Goal: Task Accomplishment & Management: Manage account settings

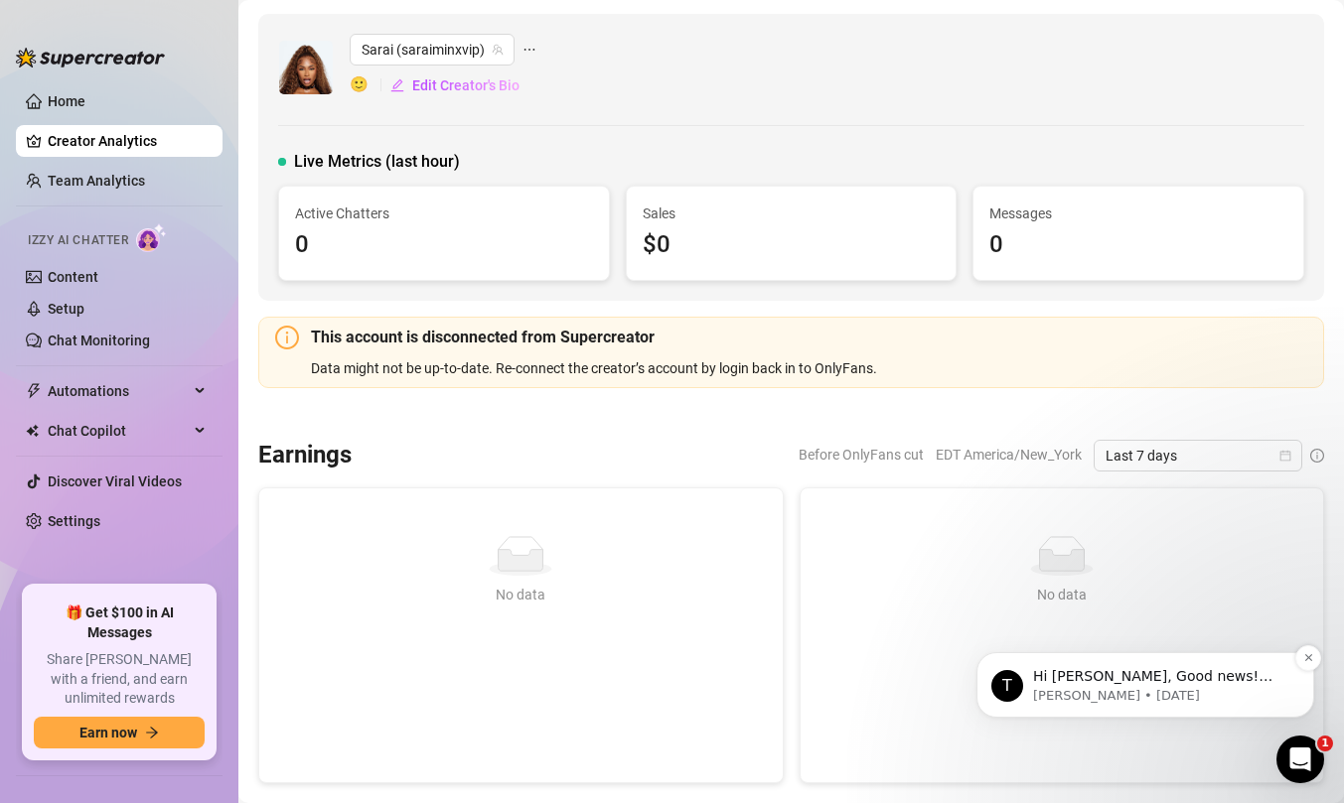
click at [1046, 681] on p "Hi [PERSON_NAME], Good news! We’ve just launched our Referral Program 🚀 Invite …" at bounding box center [1161, 677] width 256 height 20
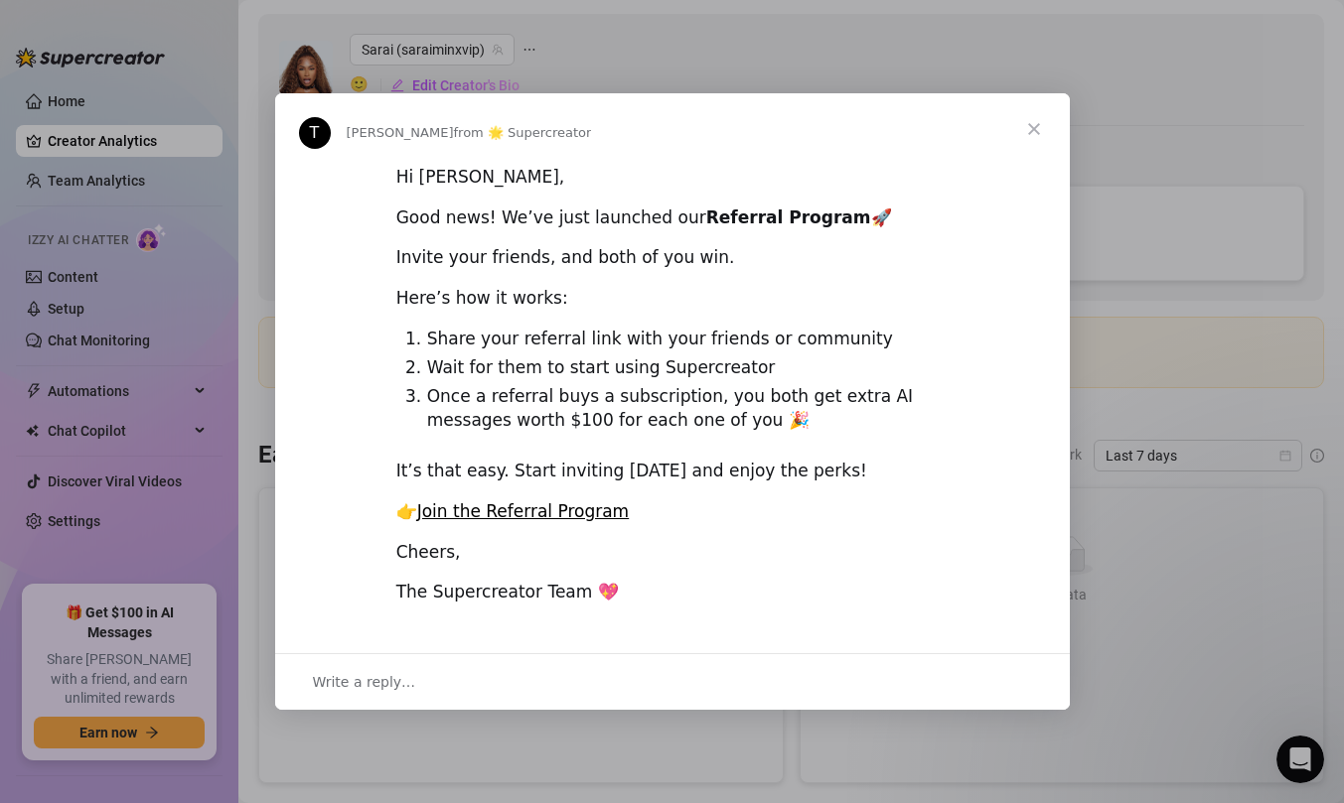
click at [795, 756] on div "Intercom messenger" at bounding box center [672, 401] width 1344 height 803
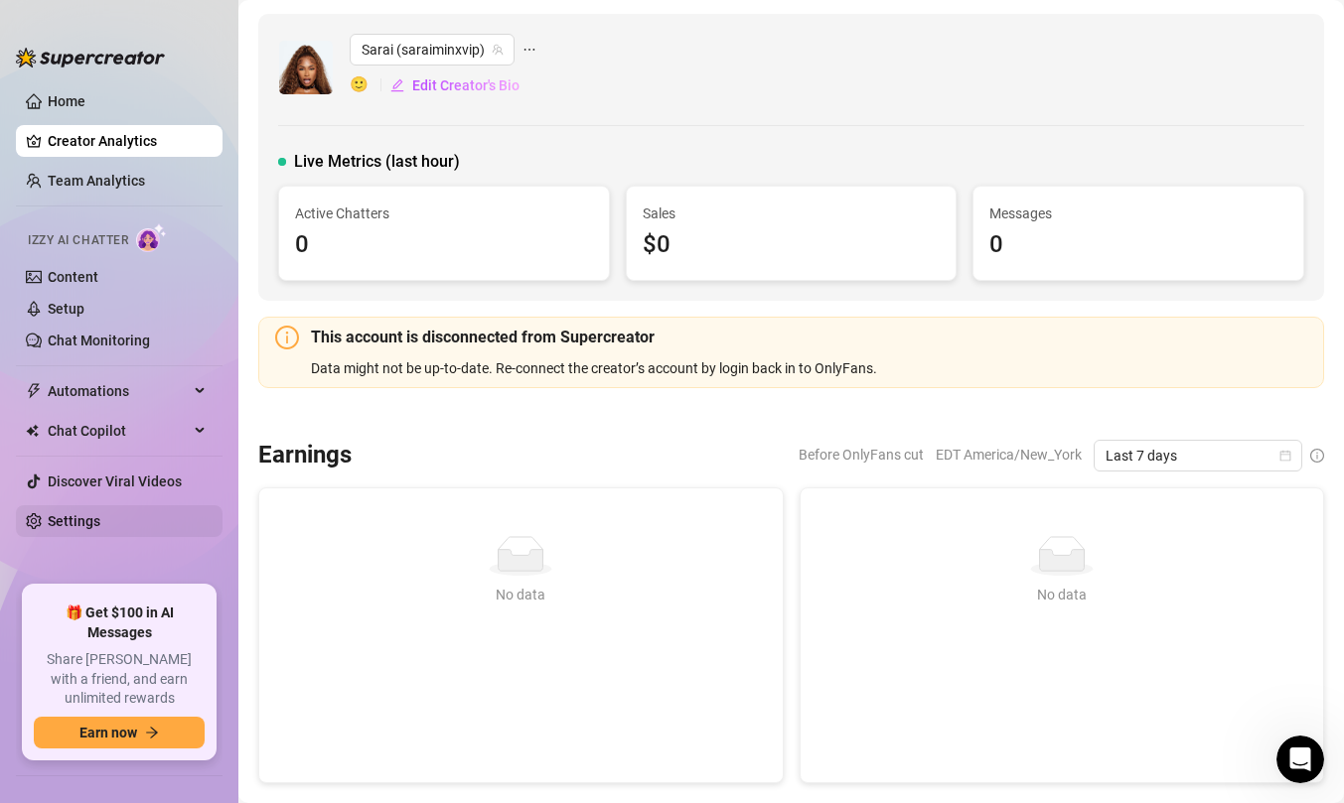
click at [100, 521] on link "Settings" at bounding box center [74, 521] width 53 height 16
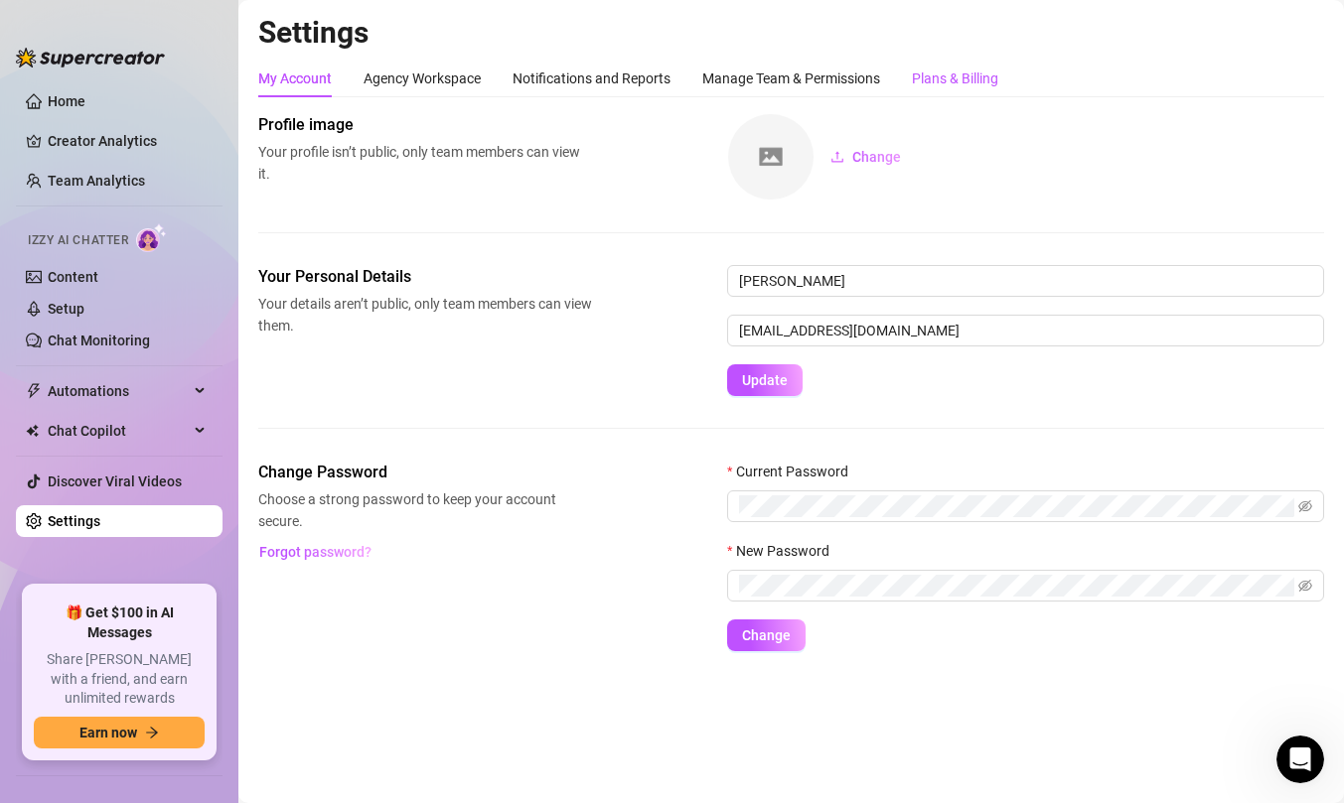
click at [961, 75] on div "Plans & Billing" at bounding box center [955, 79] width 86 height 22
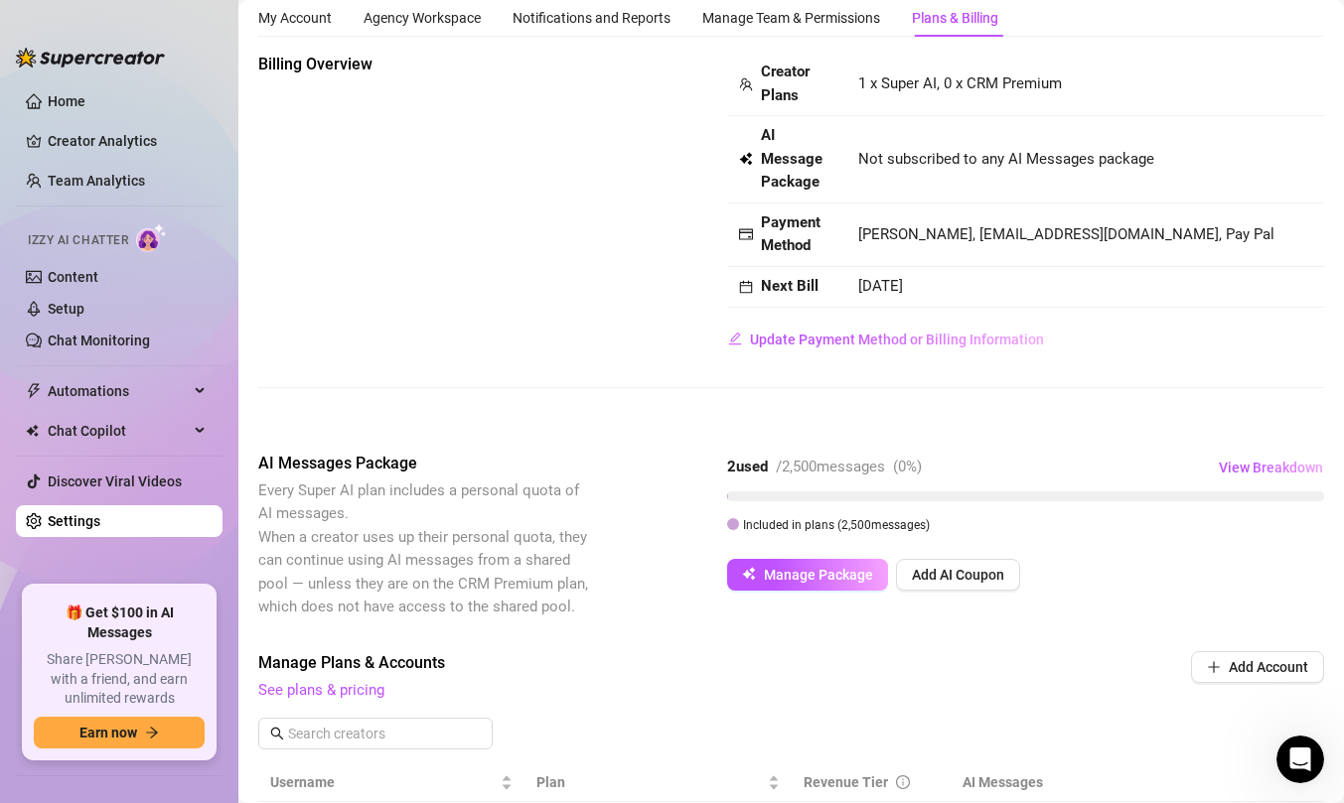
scroll to position [73, 0]
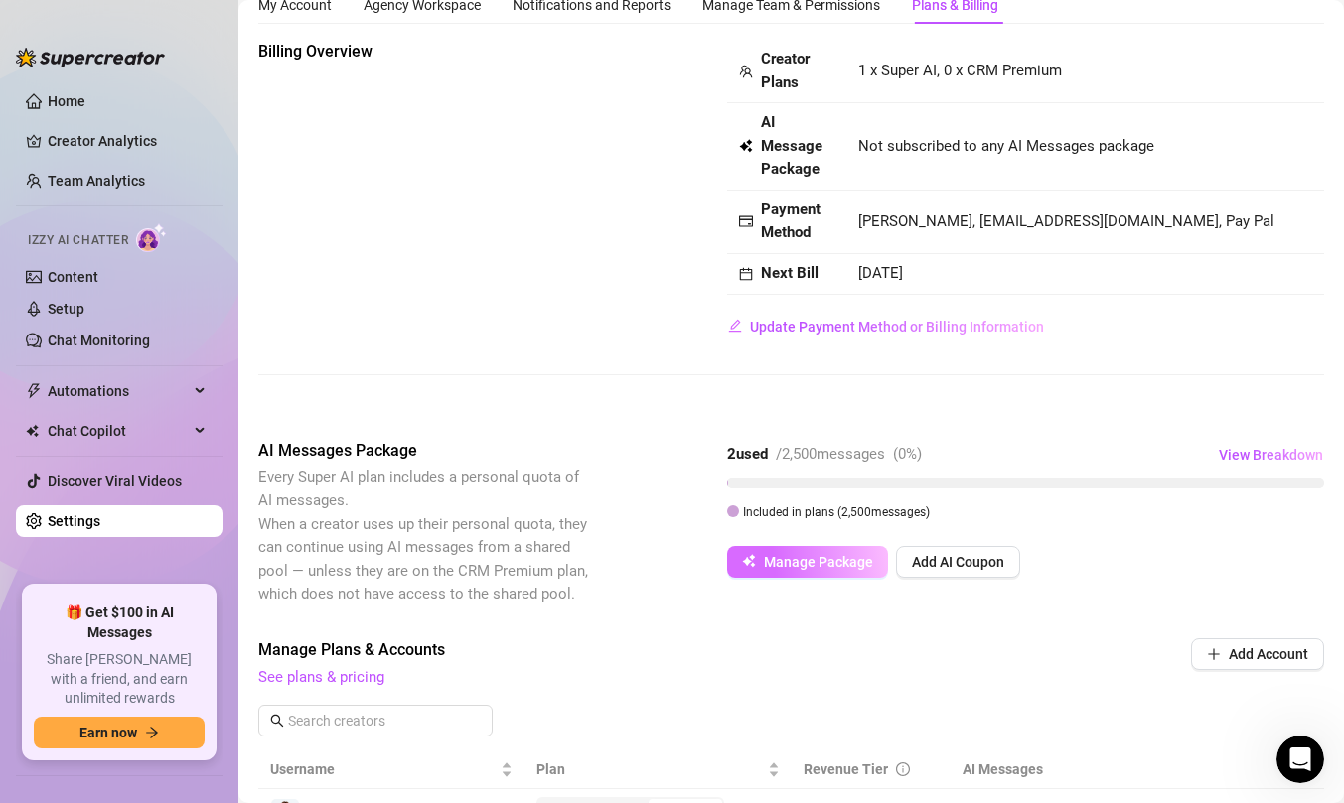
click at [790, 568] on span "Manage Package" at bounding box center [818, 562] width 109 height 16
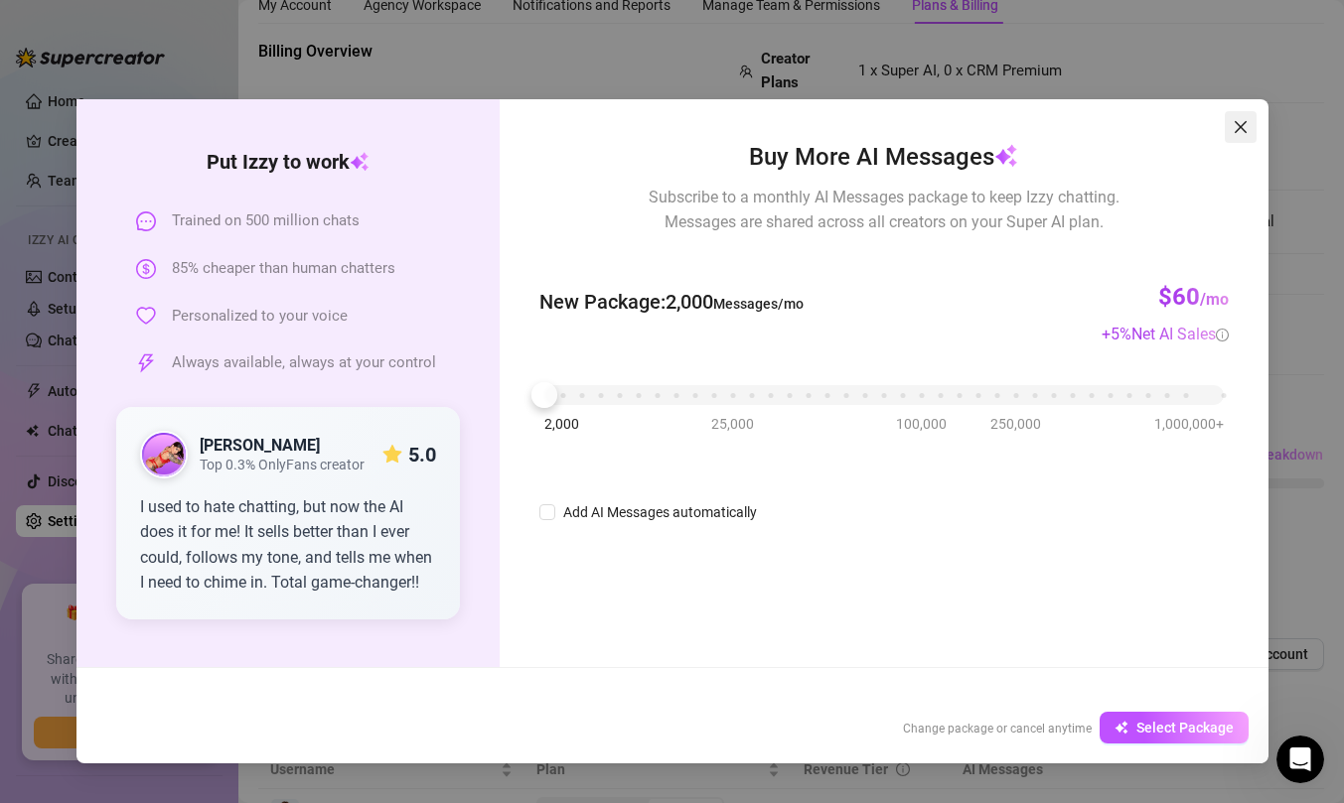
click at [1235, 136] on button "Close" at bounding box center [1241, 127] width 32 height 32
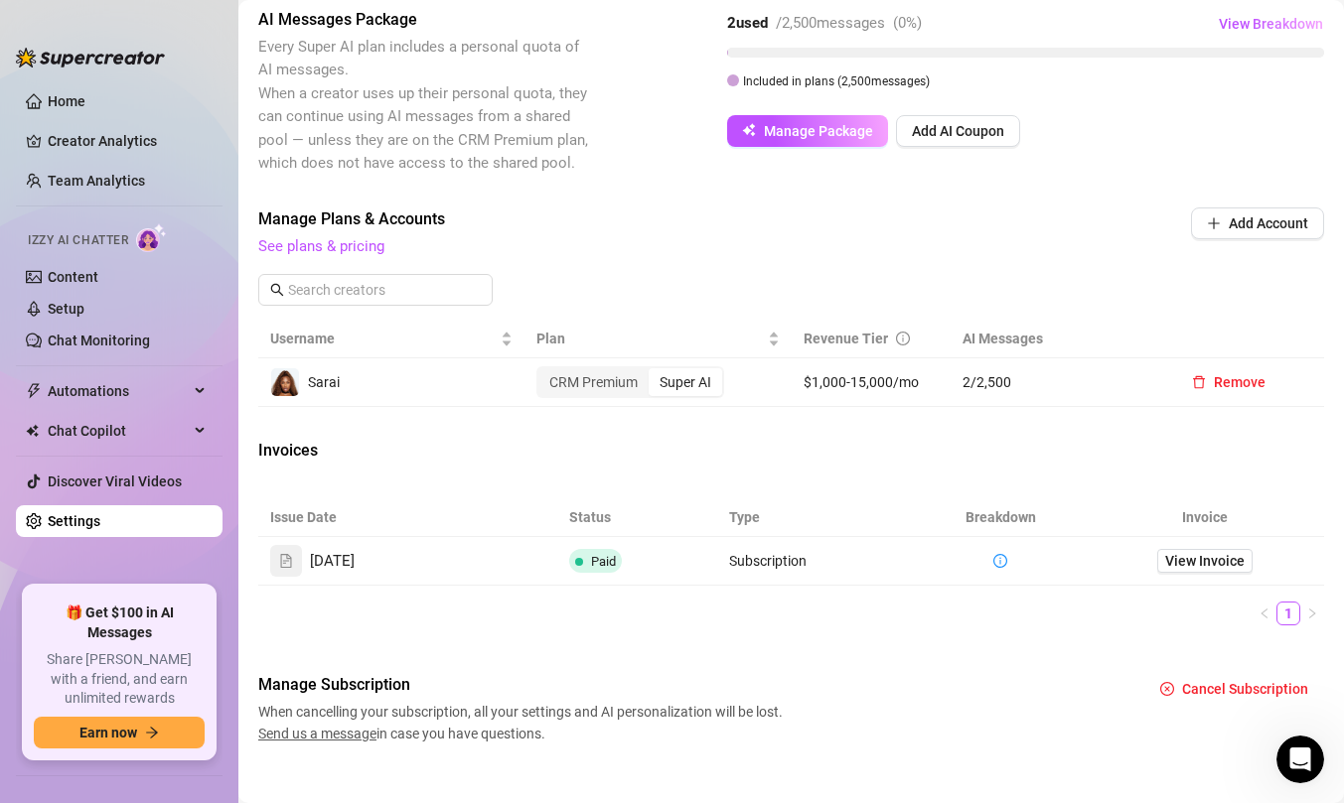
scroll to position [529, 0]
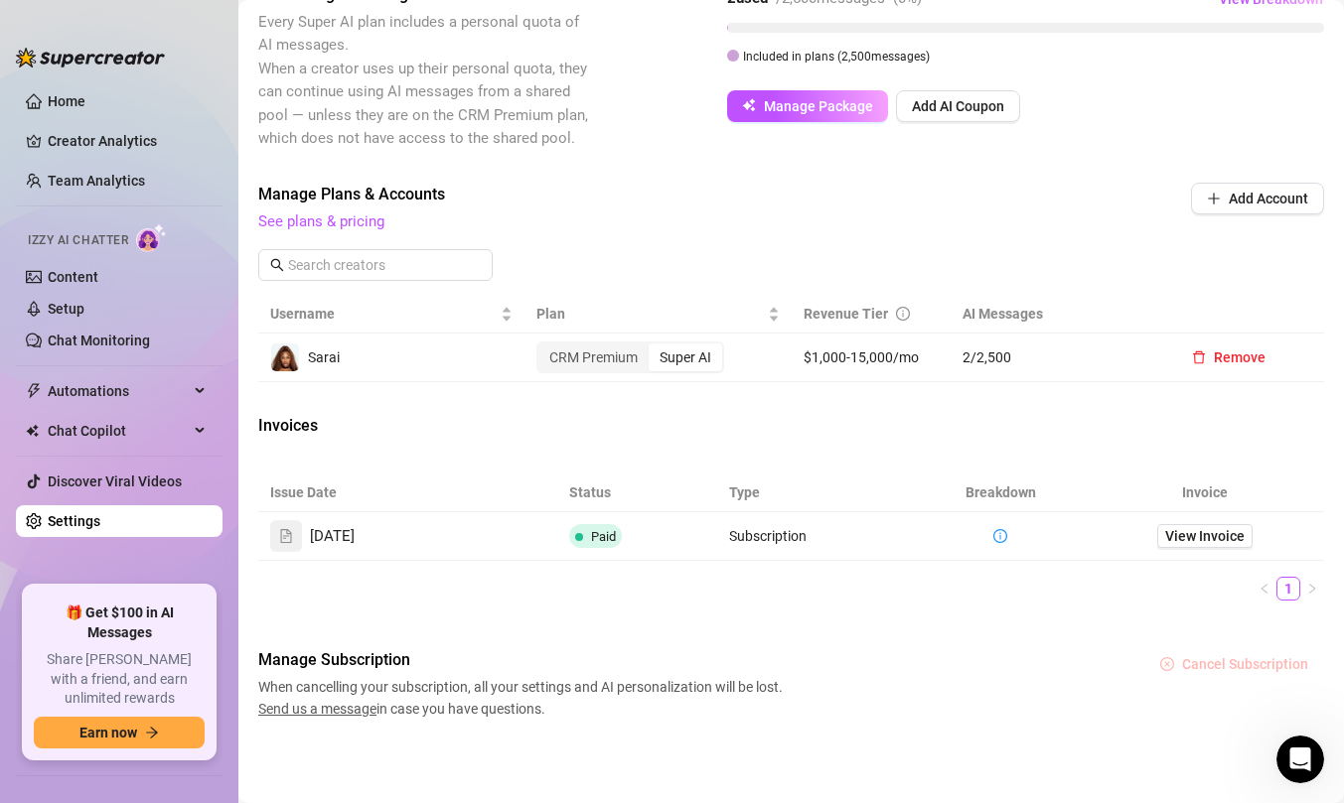
click at [1229, 662] on span "Cancel Subscription" at bounding box center [1245, 664] width 126 height 16
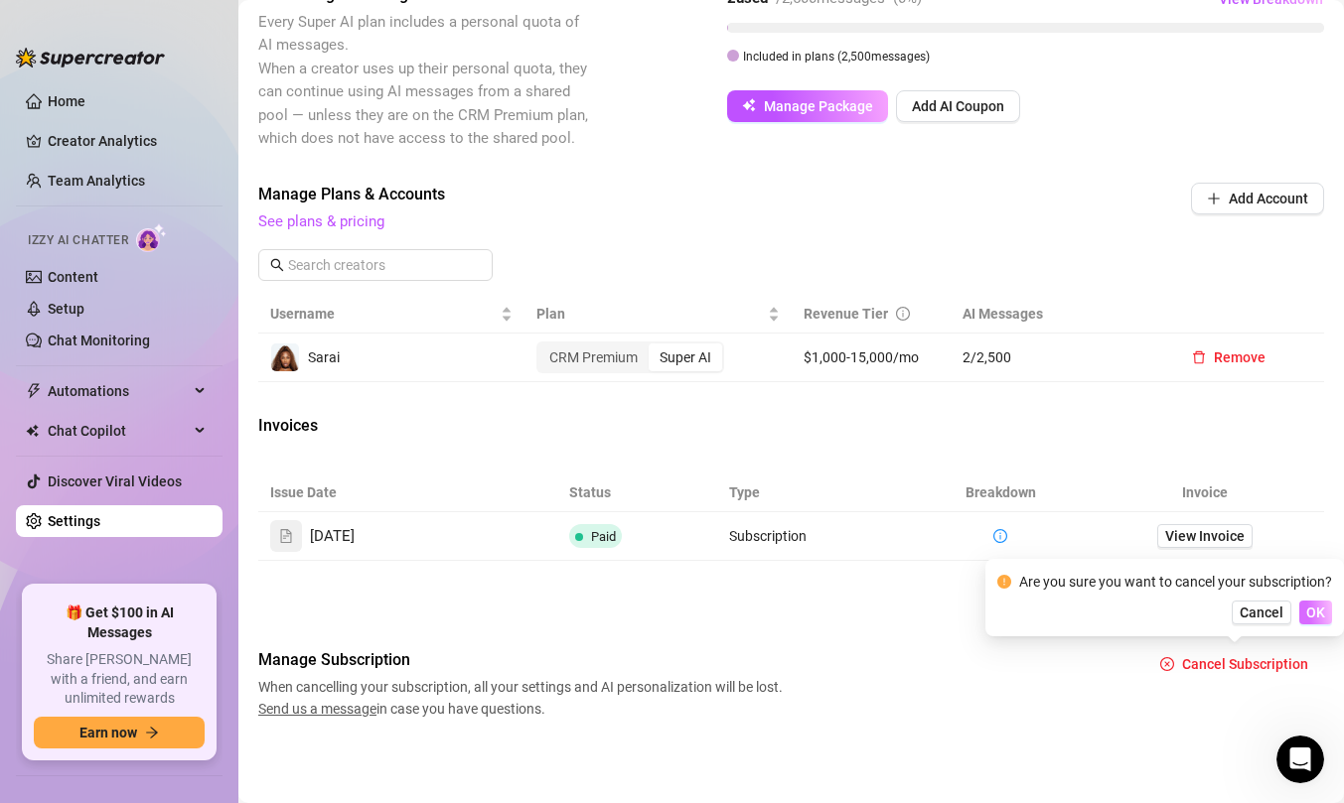
click at [1315, 610] on span "OK" at bounding box center [1315, 613] width 19 height 16
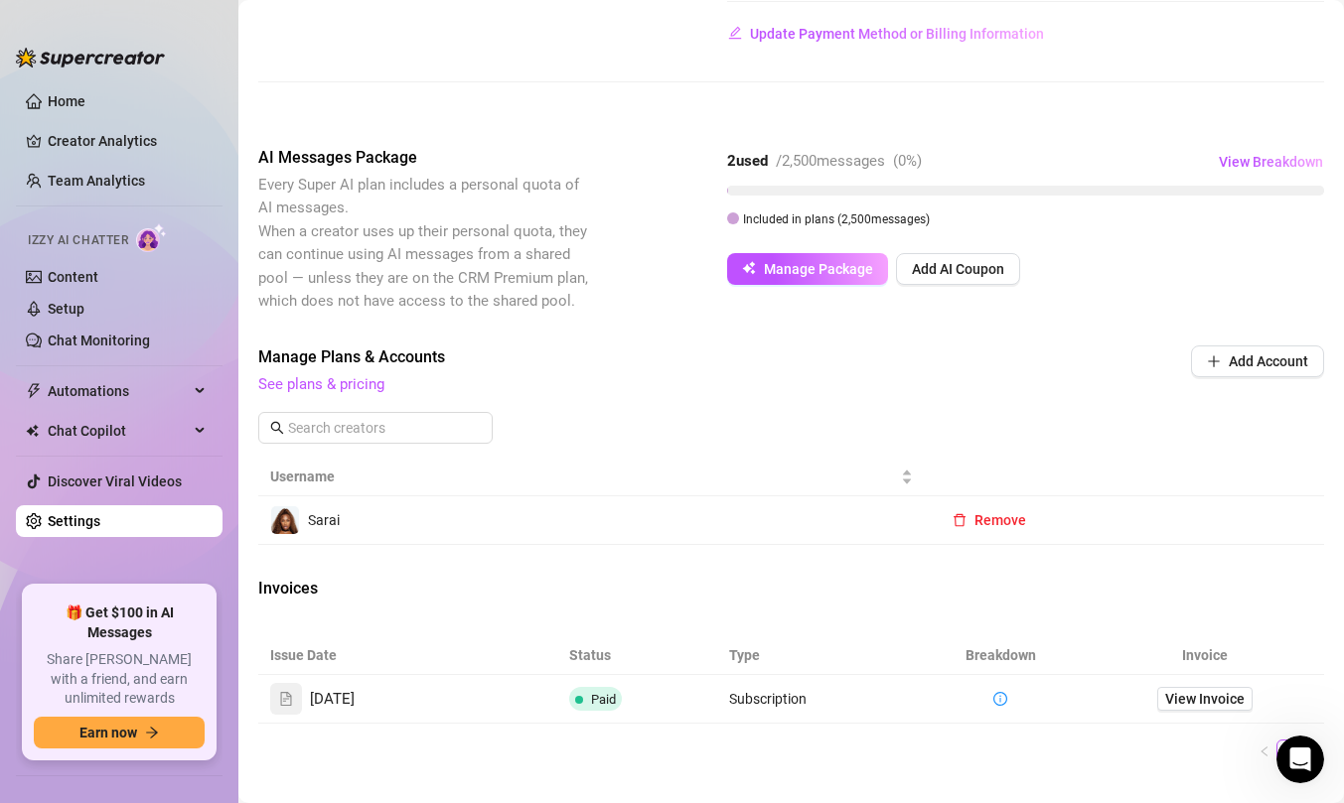
scroll to position [0, 0]
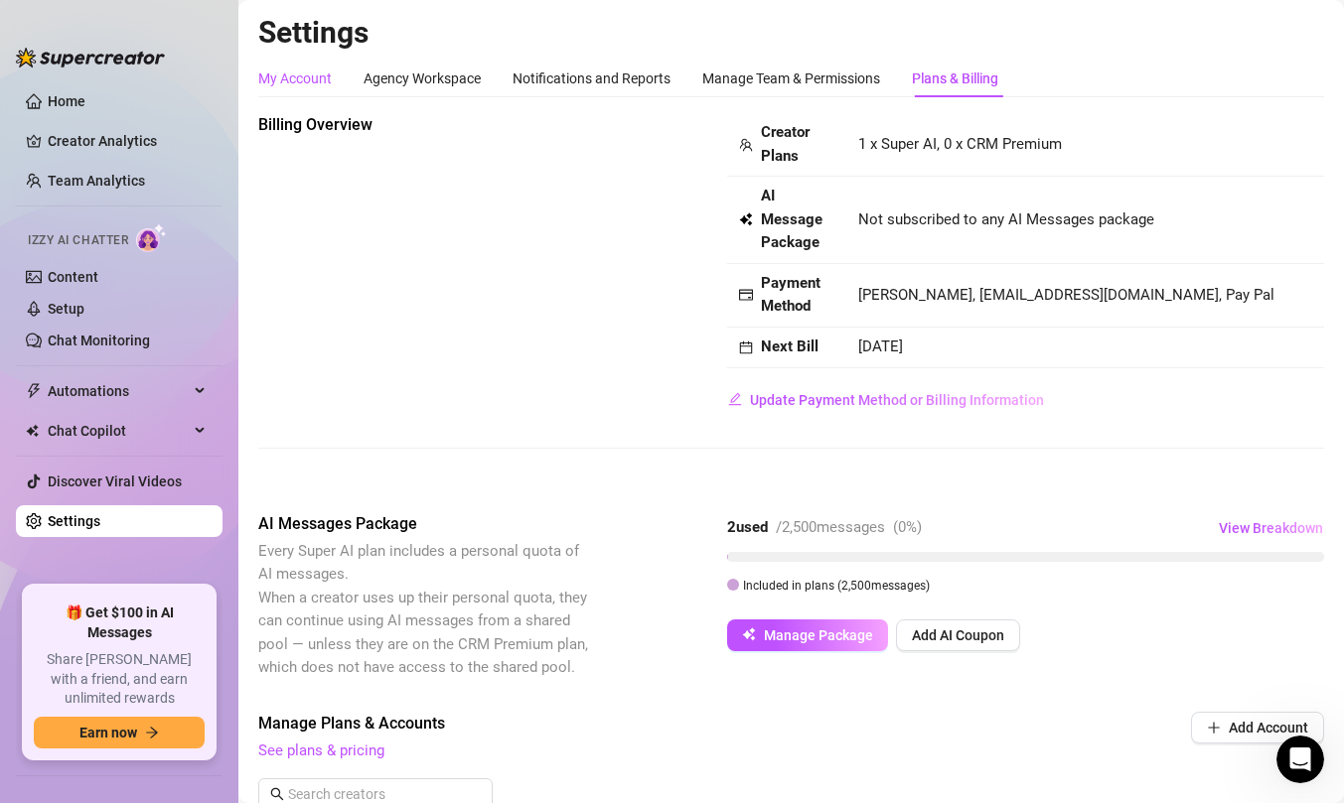
click at [319, 80] on div "My Account" at bounding box center [294, 79] width 73 height 22
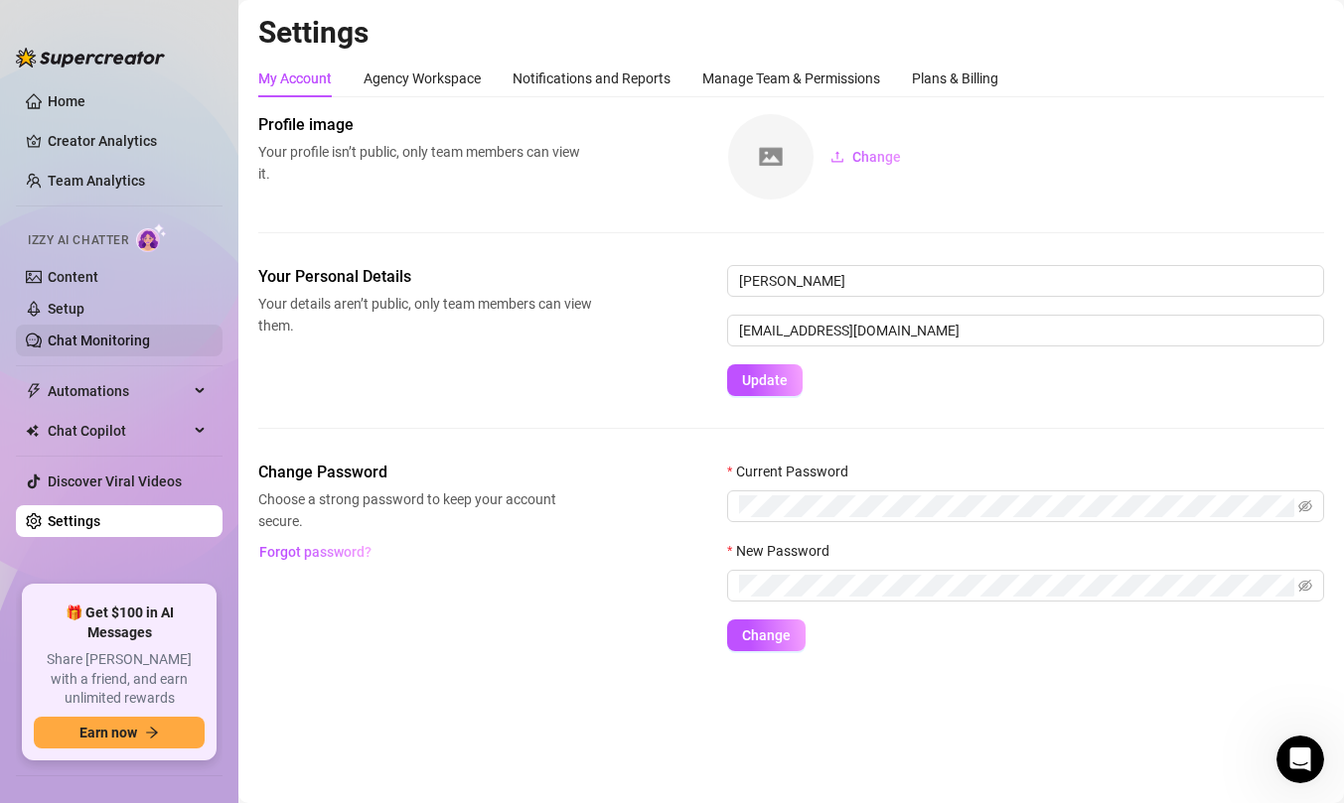
click at [112, 333] on link "Chat Monitoring" at bounding box center [99, 341] width 102 height 16
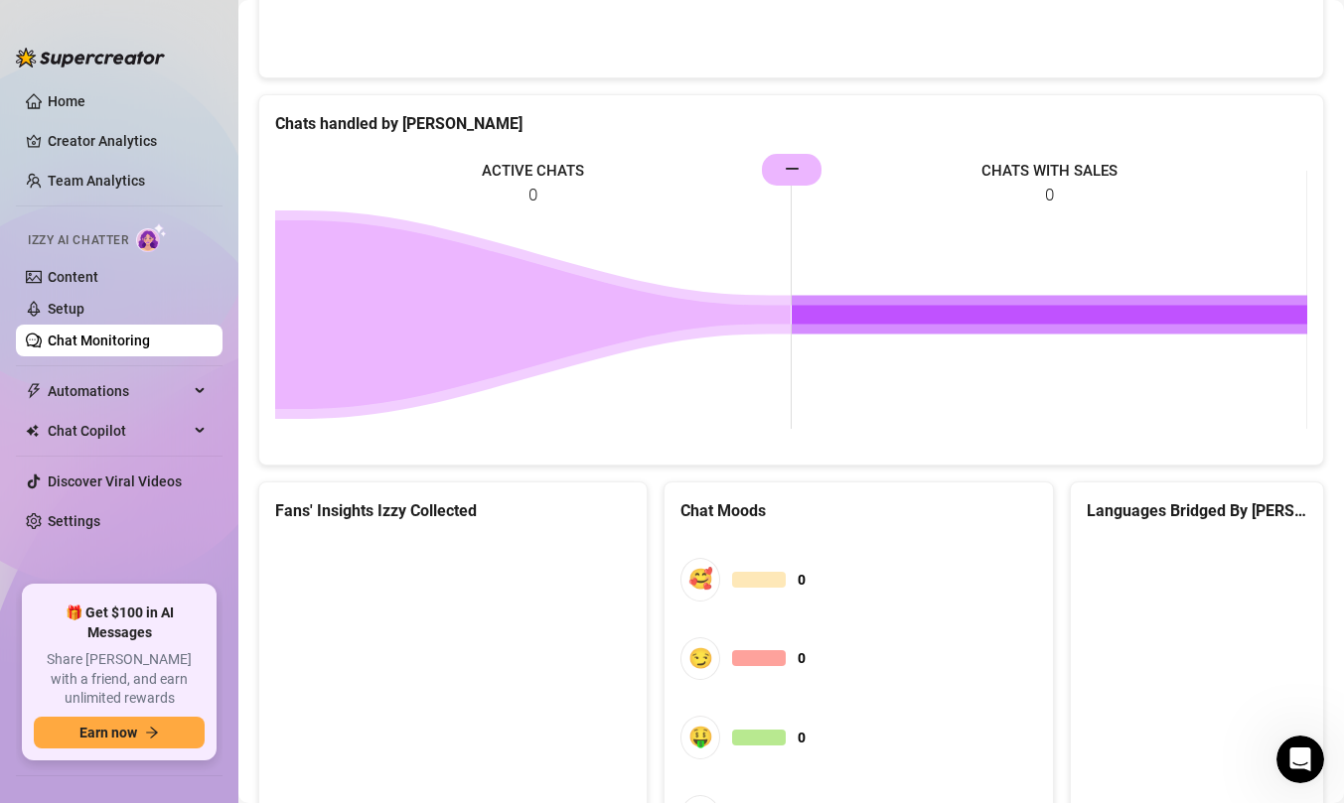
scroll to position [983, 0]
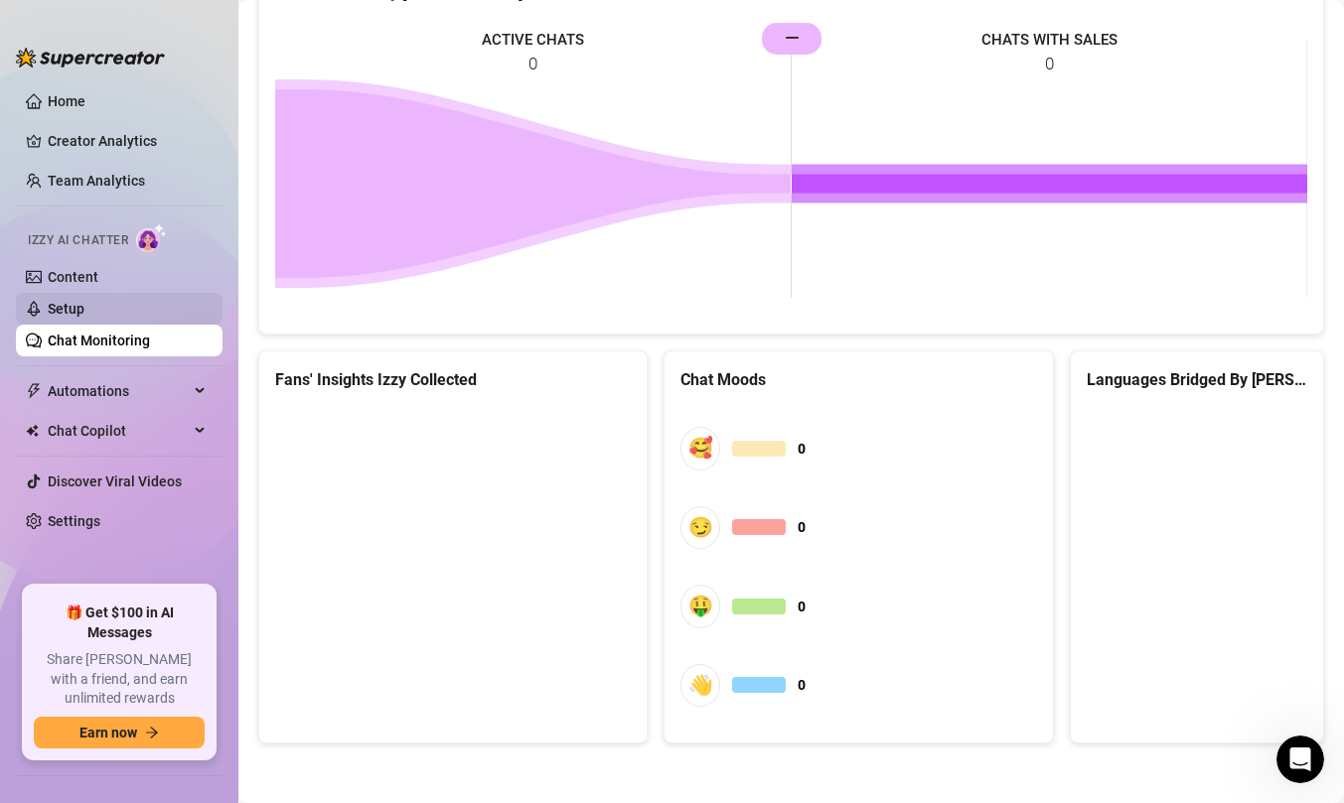
click at [69, 313] on link "Setup" at bounding box center [66, 309] width 37 height 16
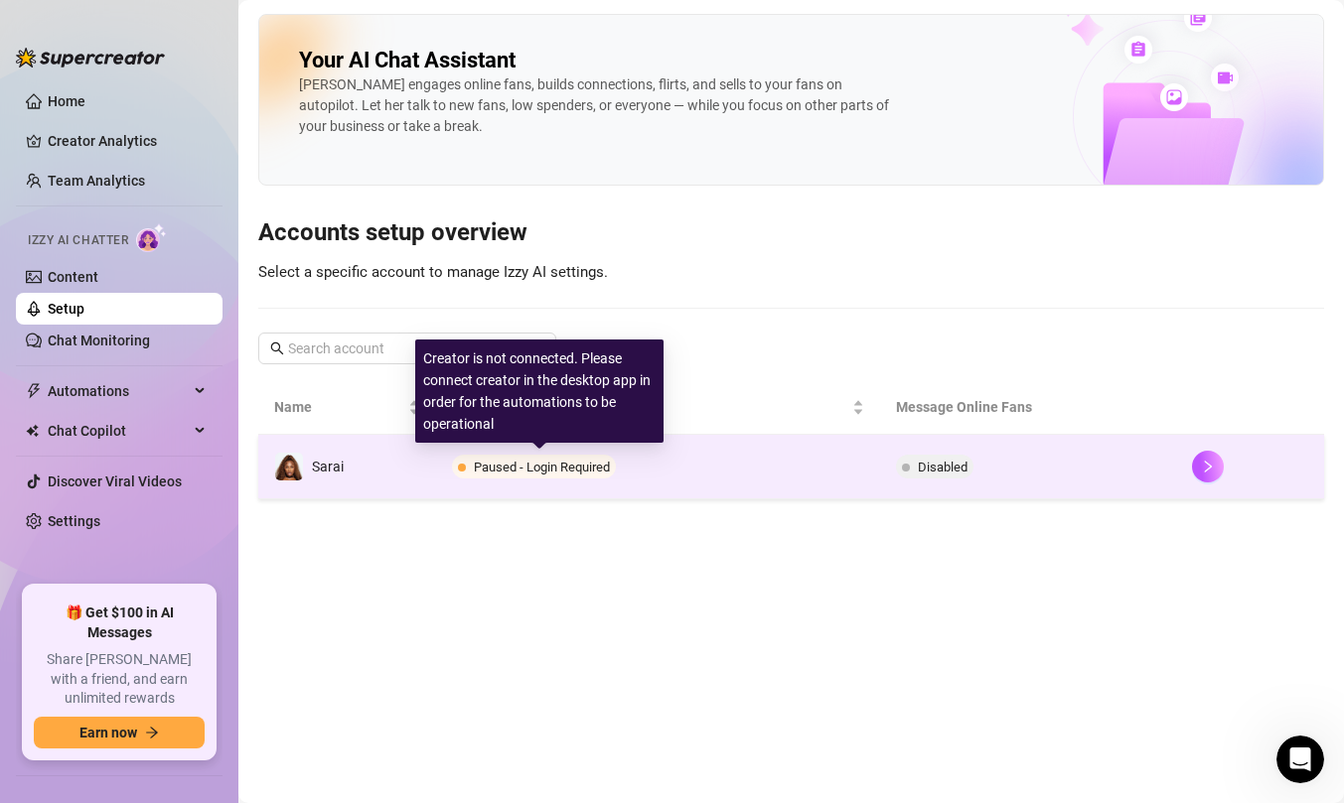
click at [530, 479] on span "Paused - Login Required" at bounding box center [534, 467] width 164 height 24
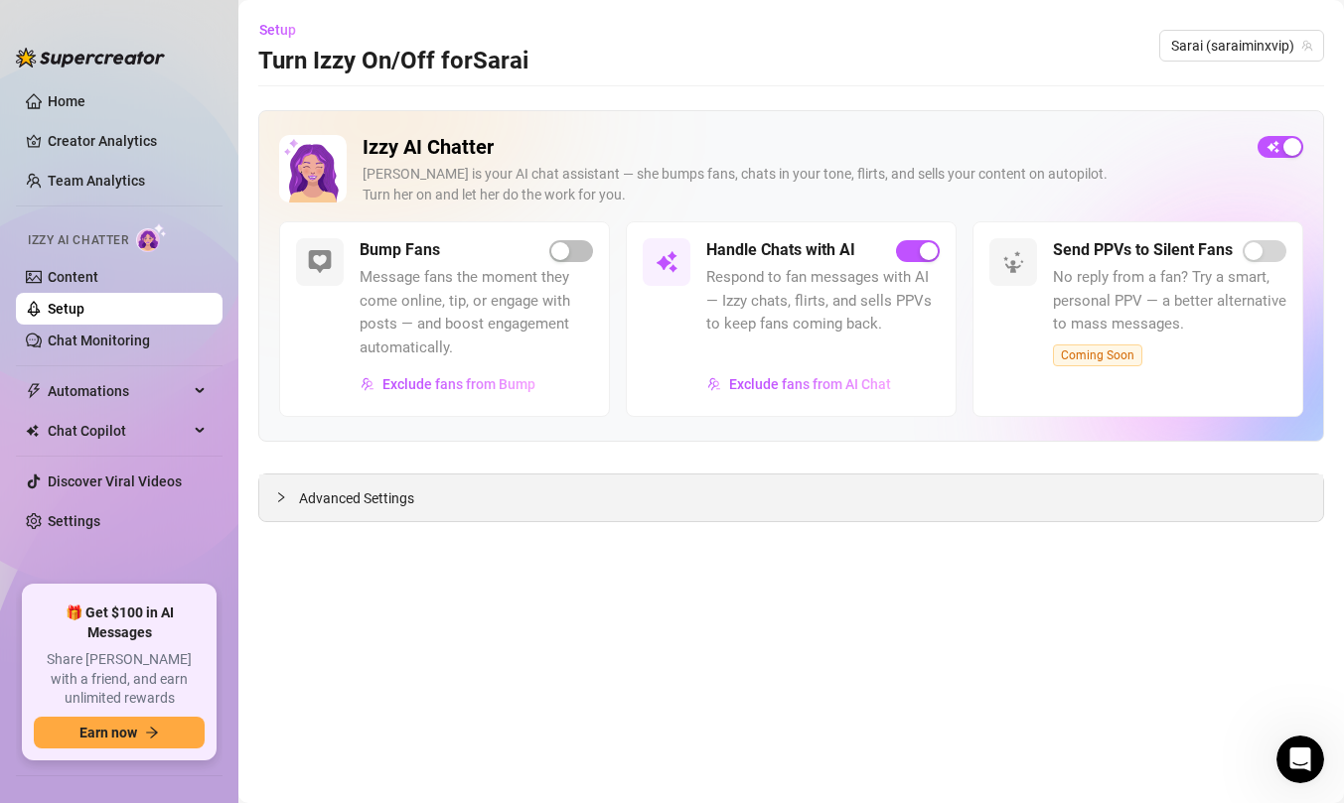
click at [829, 498] on div "Advanced Settings" at bounding box center [791, 498] width 1064 height 47
click at [368, 504] on span "Advanced Settings" at bounding box center [356, 499] width 115 height 22
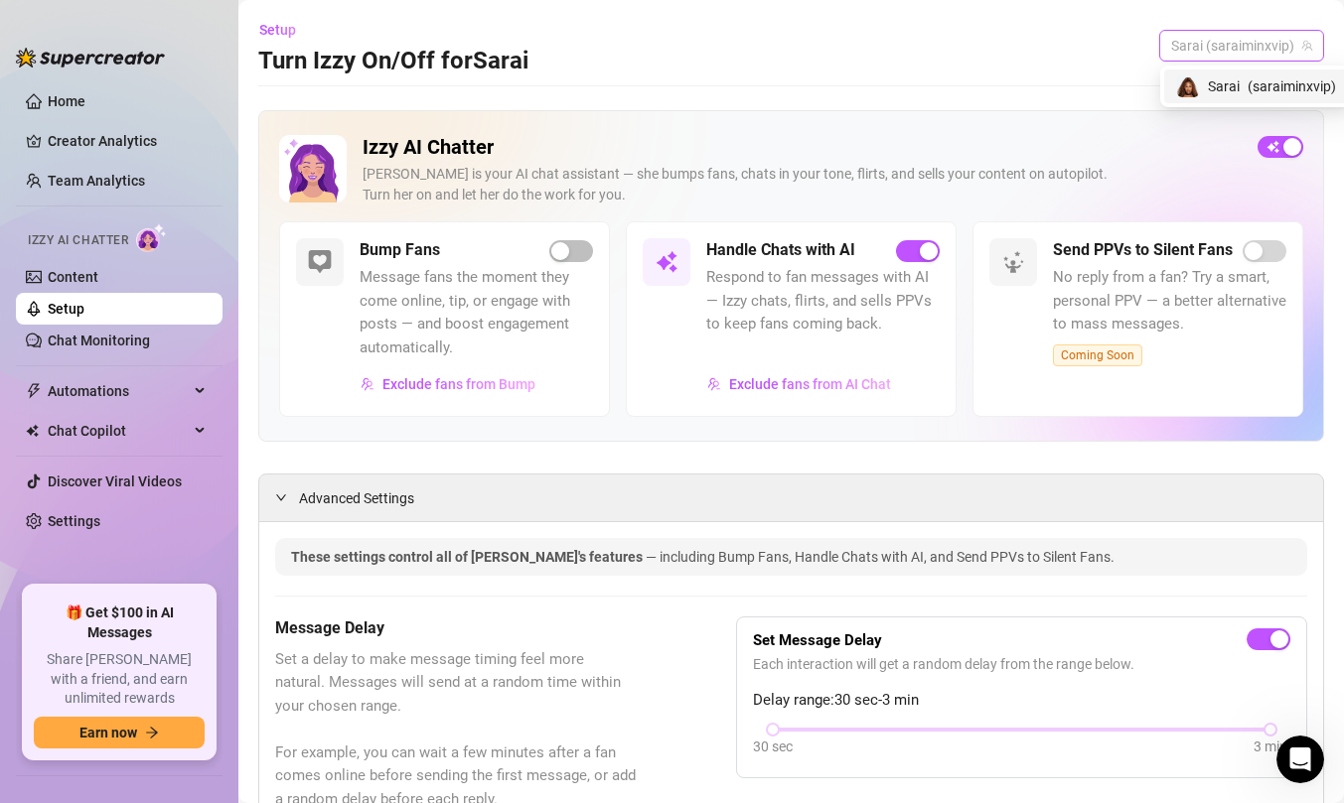
click at [1266, 51] on span "Sarai (saraiminxvip)" at bounding box center [1241, 46] width 141 height 30
click at [1263, 89] on span "( saraiminxvip )" at bounding box center [1264, 86] width 88 height 22
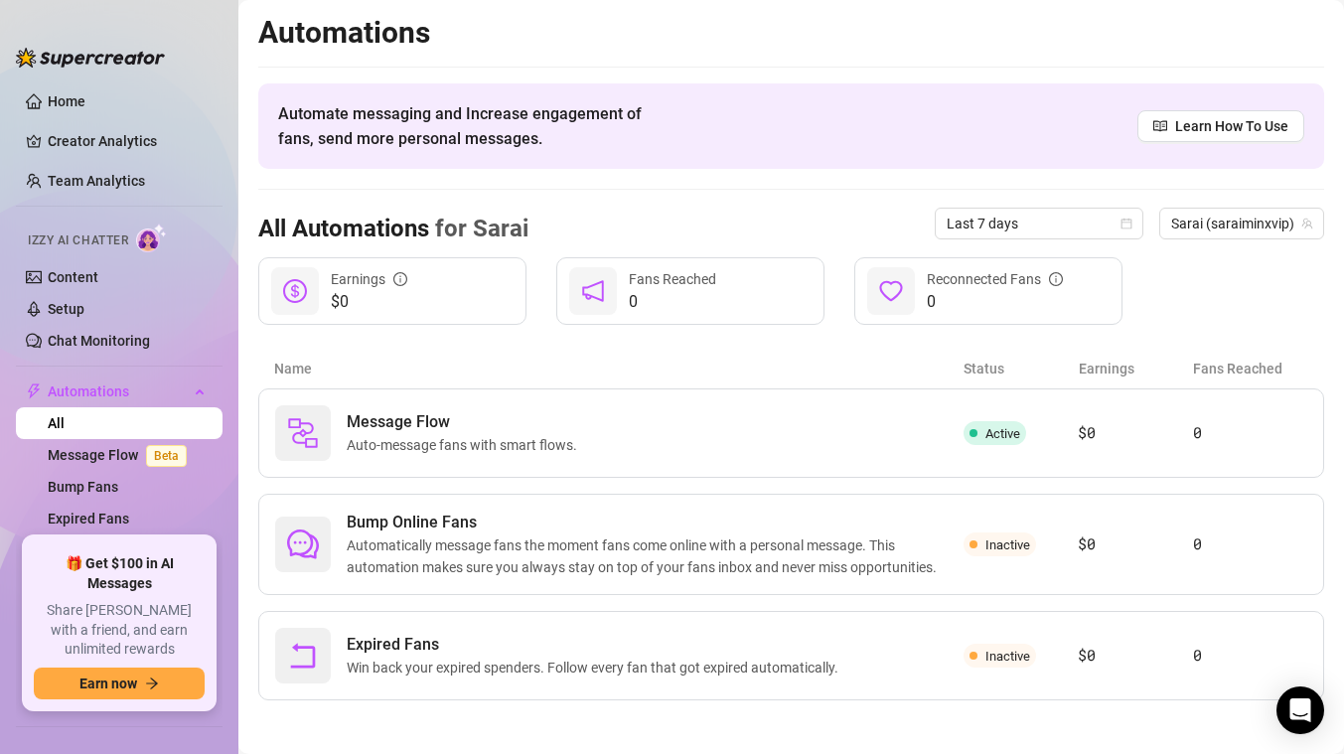
scroll to position [6, 0]
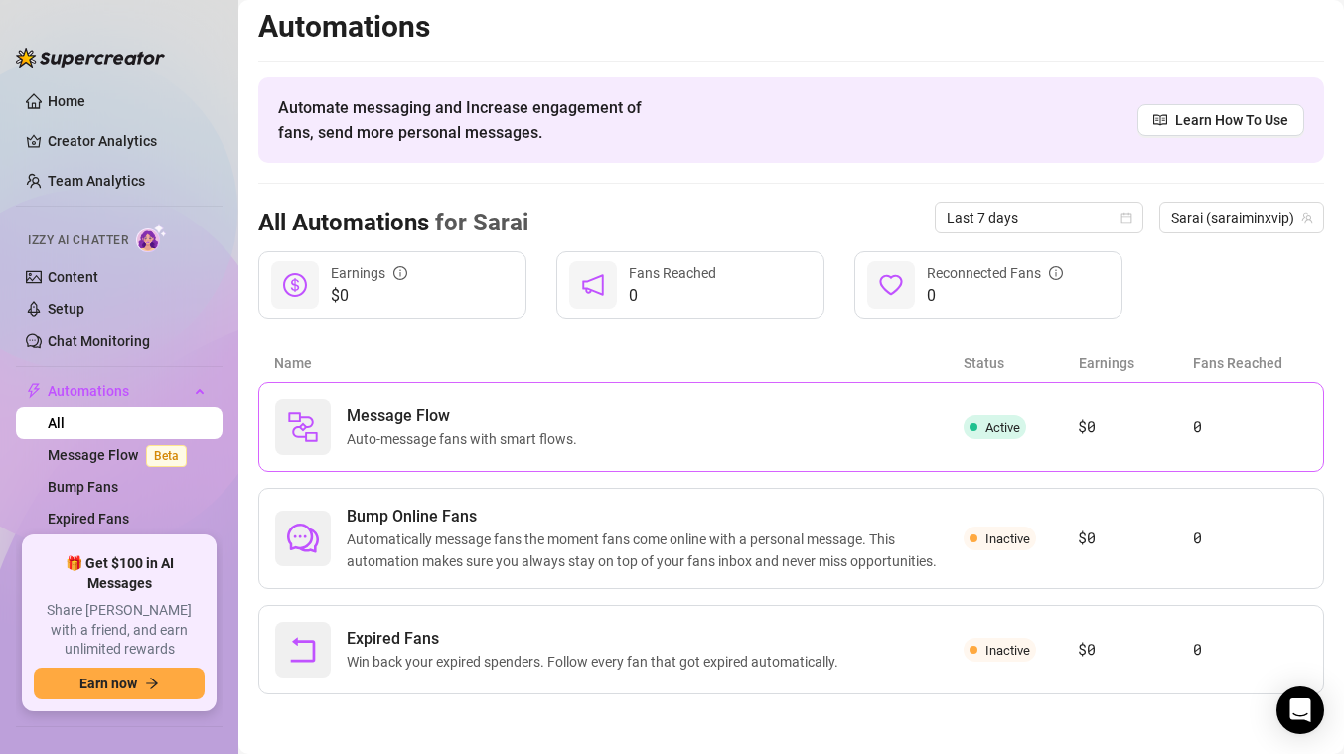
click at [656, 437] on div "Message Flow Auto-message fans with smart flows." at bounding box center [619, 427] width 688 height 56
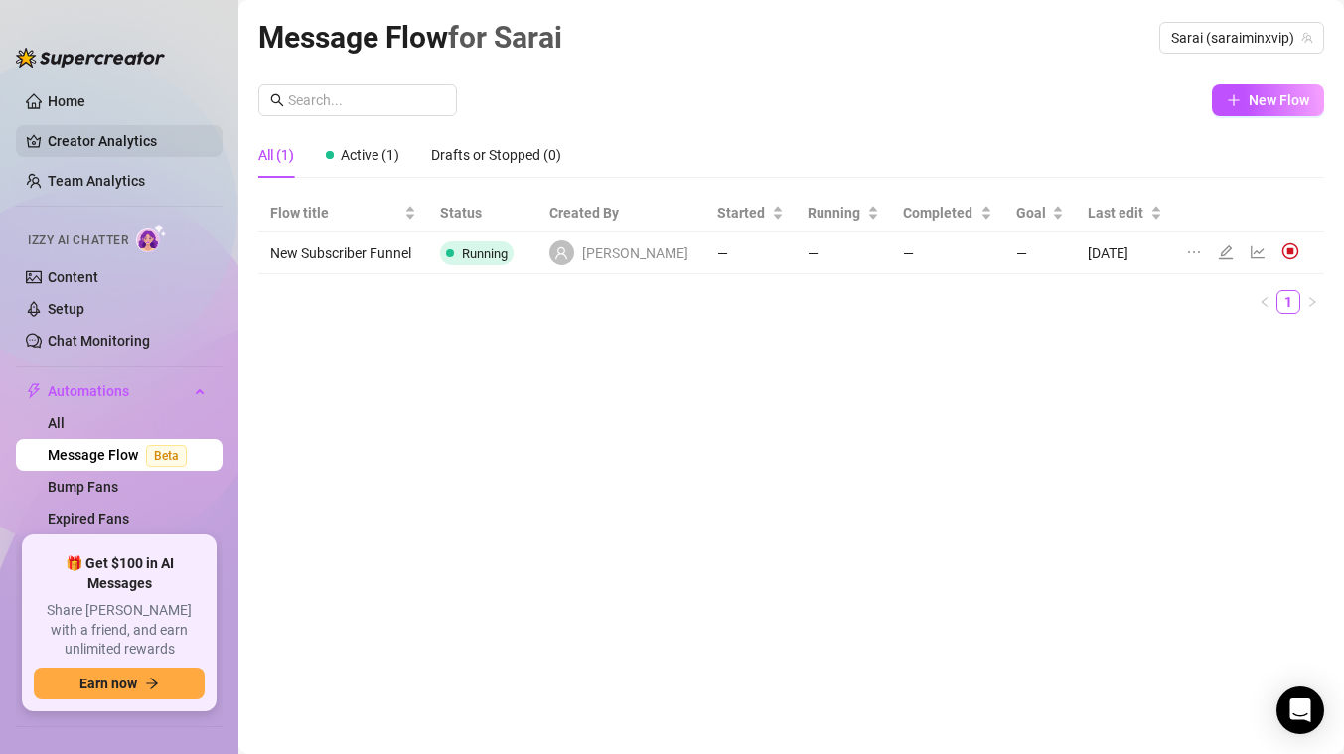
click at [133, 130] on link "Creator Analytics" at bounding box center [127, 141] width 159 height 32
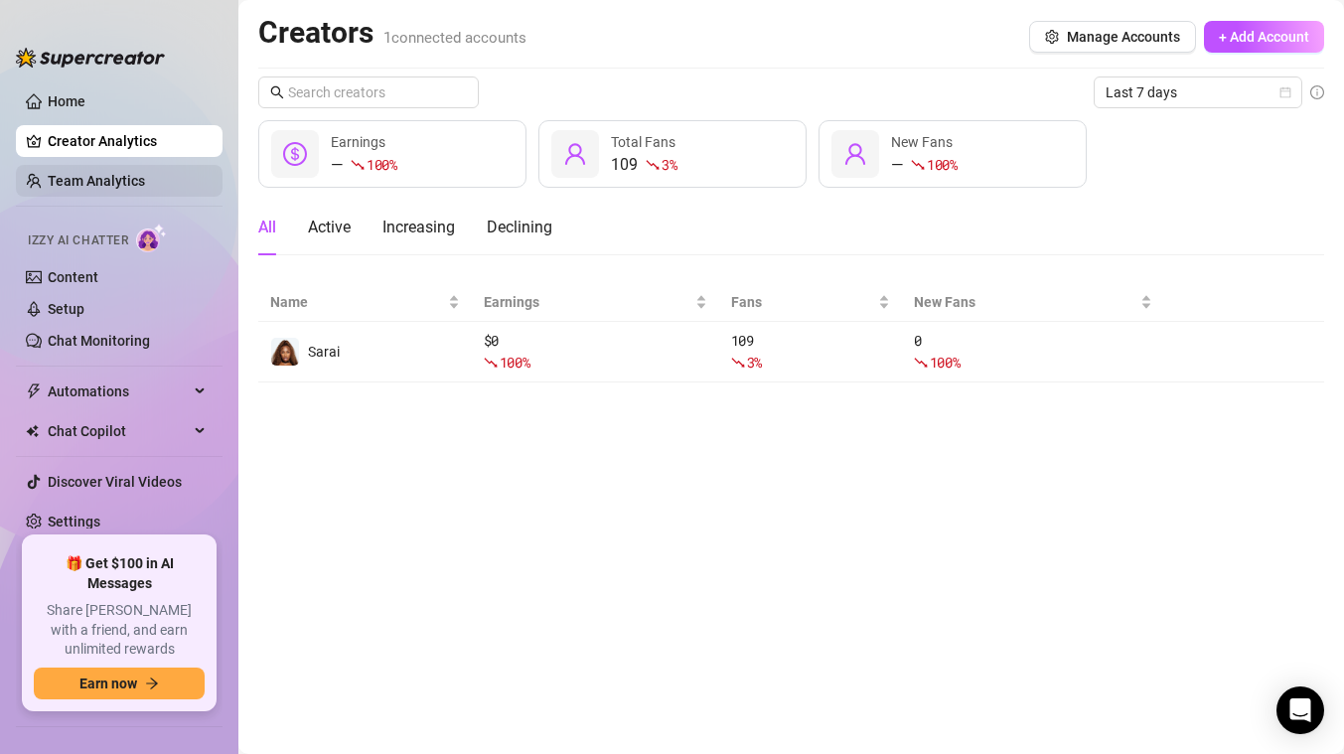
click at [128, 173] on link "Team Analytics" at bounding box center [96, 181] width 97 height 16
